Goal: Information Seeking & Learning: Learn about a topic

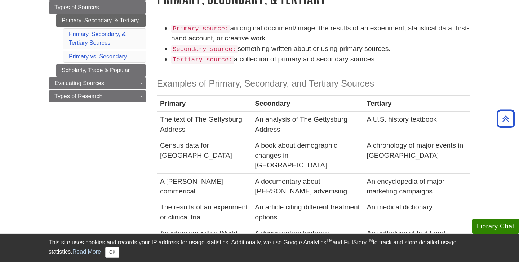
scroll to position [103, 0]
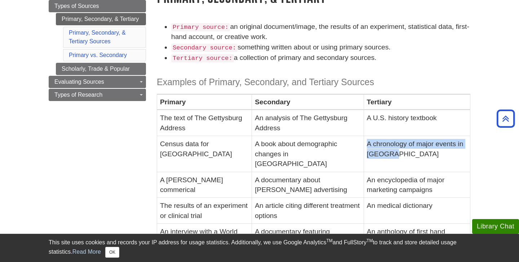
drag, startPoint x: 380, startPoint y: 155, endPoint x: 359, endPoint y: 142, distance: 24.2
click at [364, 142] on td "A chronology of major events in [GEOGRAPHIC_DATA]" at bounding box center [417, 154] width 106 height 36
copy td "A chronology of major events in [GEOGRAPHIC_DATA]"
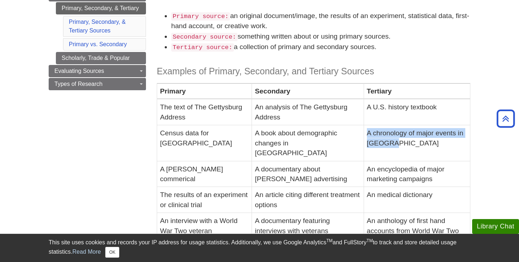
scroll to position [114, 0]
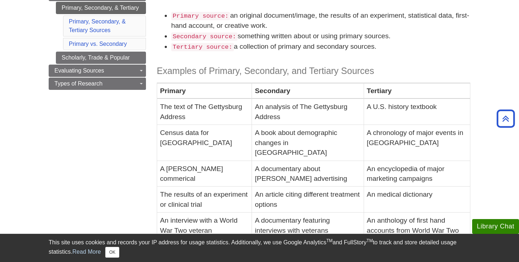
click at [376, 186] on td "An medical dictionary" at bounding box center [417, 199] width 106 height 26
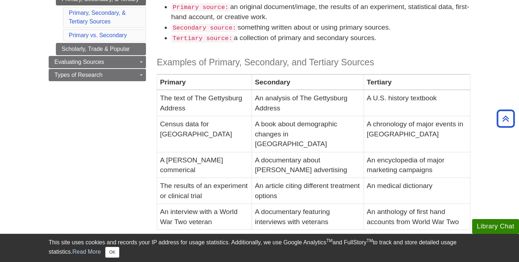
scroll to position [123, 0]
drag, startPoint x: 388, startPoint y: 187, endPoint x: 357, endPoint y: 174, distance: 34.0
click at [364, 177] on td "An medical dictionary" at bounding box center [417, 190] width 106 height 26
copy td "An medical dictionary"
click at [291, 181] on td "An article citing different treatment options" at bounding box center [308, 190] width 112 height 26
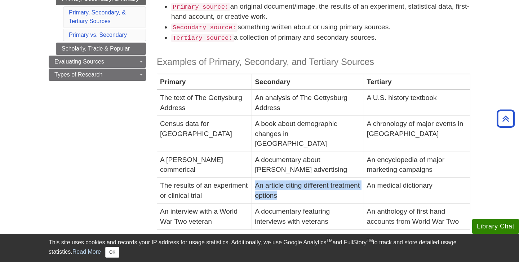
drag, startPoint x: 310, startPoint y: 185, endPoint x: 251, endPoint y: 176, distance: 59.9
click at [252, 177] on td "An article citing different treatment options" at bounding box center [308, 190] width 112 height 26
copy td "An article citing different treatment options"
click at [219, 156] on td "A [PERSON_NAME] commerical" at bounding box center [204, 164] width 95 height 26
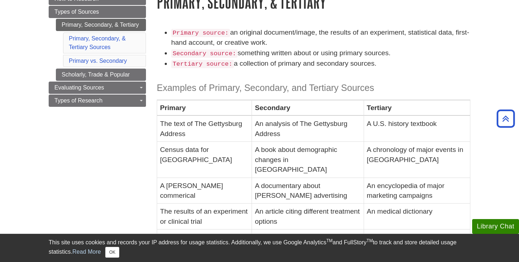
scroll to position [93, 0]
